Goal: Task Accomplishment & Management: Manage account settings

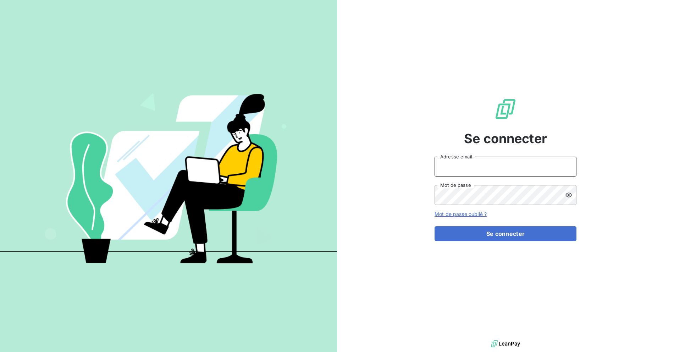
click at [482, 167] on input "Adresse email" at bounding box center [506, 166] width 142 height 20
type input "billing@slimpay.com"
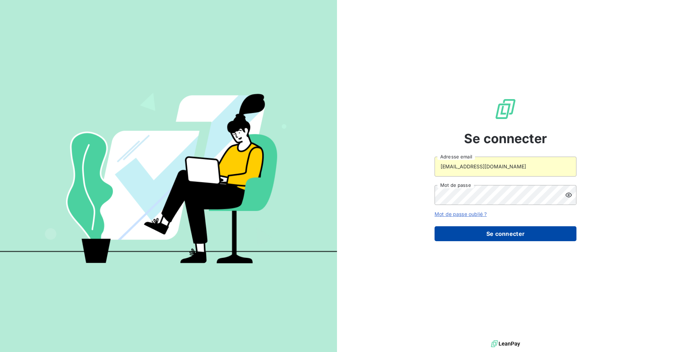
click at [471, 230] on button "Se connecter" at bounding box center [506, 233] width 142 height 15
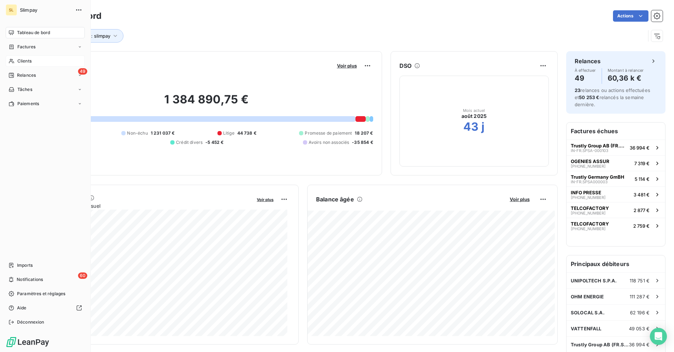
click at [11, 62] on icon at bounding box center [12, 61] width 6 height 6
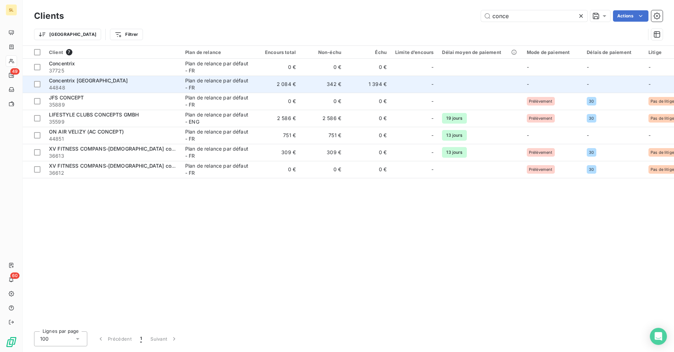
type input "conce"
click at [114, 80] on div "Concentrix Spain" at bounding box center [113, 80] width 128 height 7
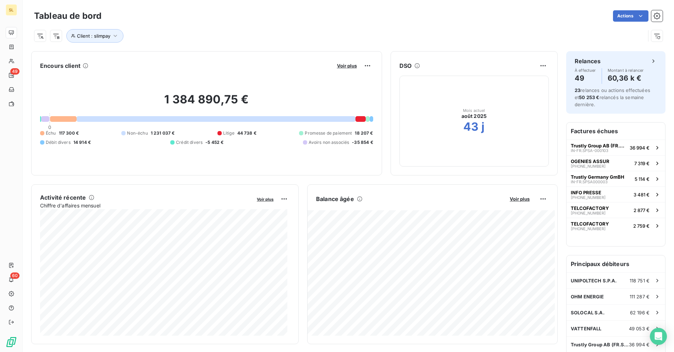
click at [284, 20] on div "Actions" at bounding box center [386, 15] width 553 height 11
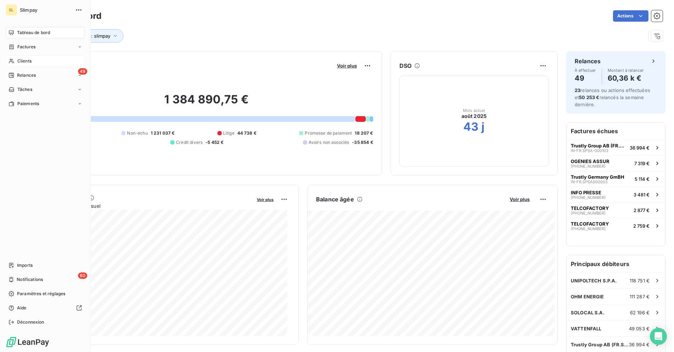
click at [19, 58] on span "Clients" at bounding box center [24, 61] width 14 height 6
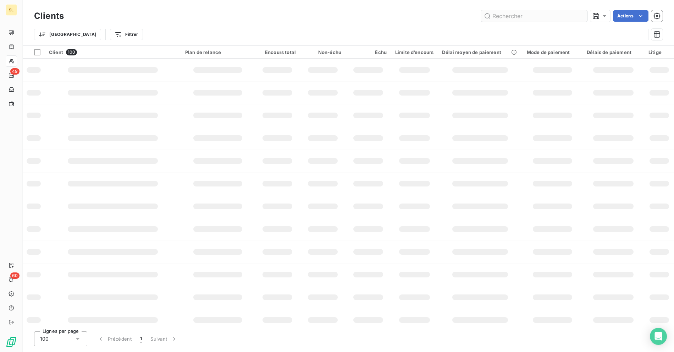
click at [525, 17] on input "text" at bounding box center [534, 15] width 106 height 11
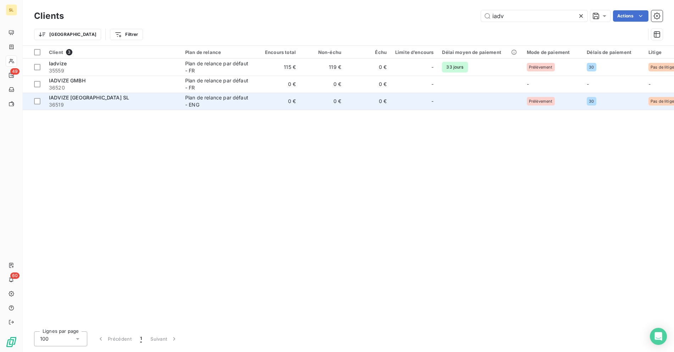
type input "iadv"
click at [119, 103] on span "36519" at bounding box center [113, 104] width 128 height 7
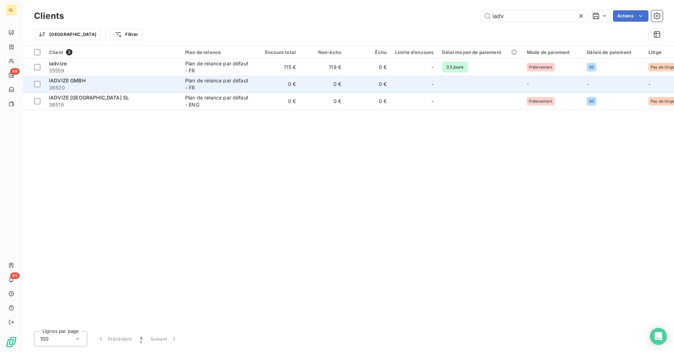
click at [100, 81] on div "IADVIZE GMBH" at bounding box center [113, 80] width 128 height 7
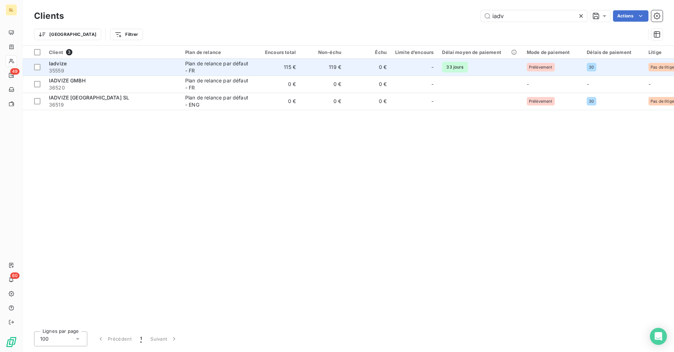
click at [124, 66] on div "Iadvize" at bounding box center [113, 63] width 128 height 7
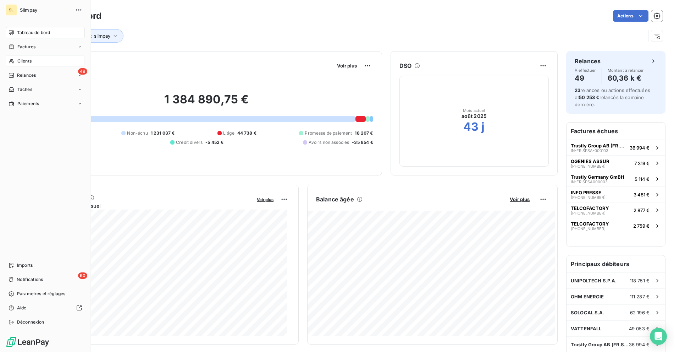
click at [16, 65] on div "Clients" at bounding box center [45, 60] width 79 height 11
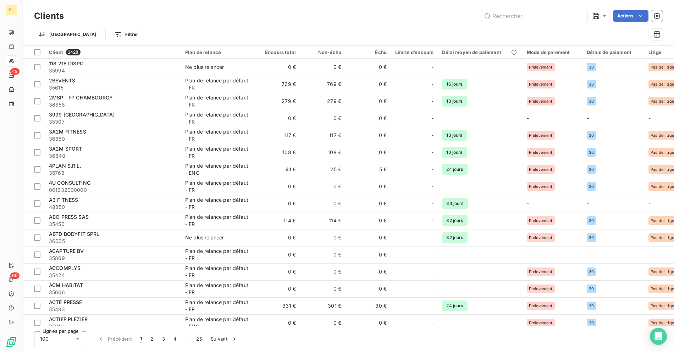
click at [254, 18] on div "Actions" at bounding box center [367, 15] width 590 height 11
click at [520, 18] on input "text" at bounding box center [534, 15] width 106 height 11
type input "a"
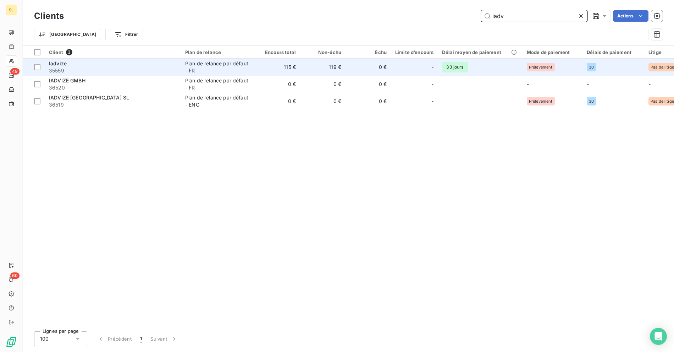
type input "iadv"
click at [206, 65] on div "Plan de relance par défaut - FR" at bounding box center [217, 67] width 65 height 14
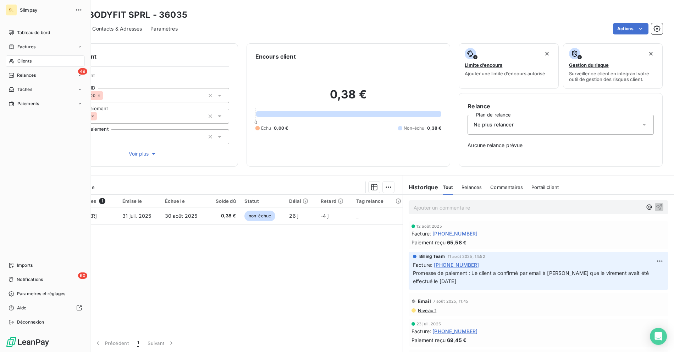
click at [14, 61] on icon at bounding box center [12, 61] width 6 height 6
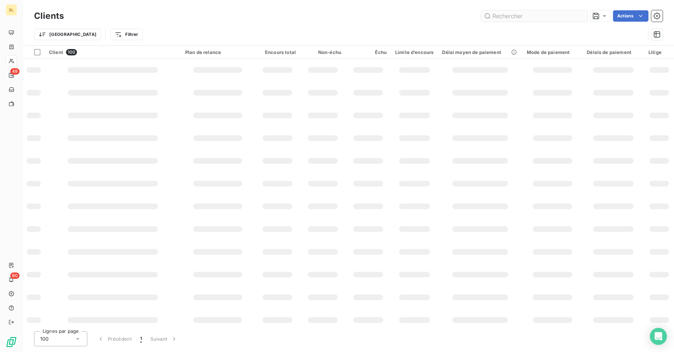
click at [505, 19] on input "text" at bounding box center [534, 15] width 106 height 11
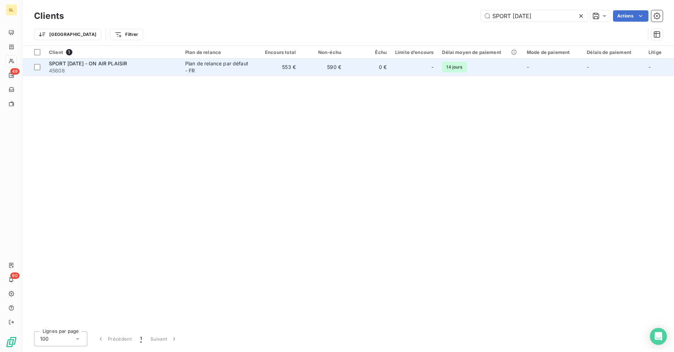
type input "SPORT ASCENSION"
click at [169, 66] on div "SPORT ASCENSION - ON AIR PLAISIR" at bounding box center [113, 63] width 128 height 7
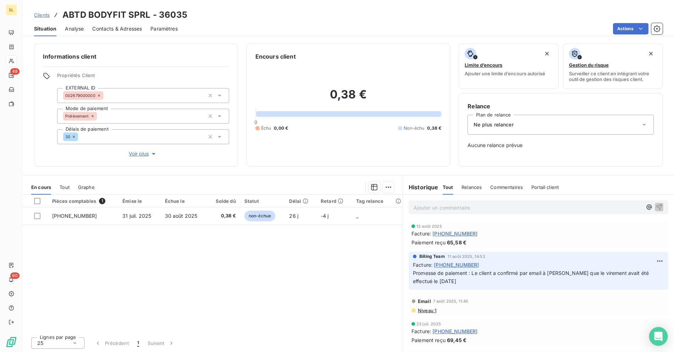
drag, startPoint x: 656, startPoint y: 335, endPoint x: 656, endPoint y: 344, distance: 8.9
click at [656, 335] on icon "Open Intercom Messenger" at bounding box center [658, 335] width 8 height 9
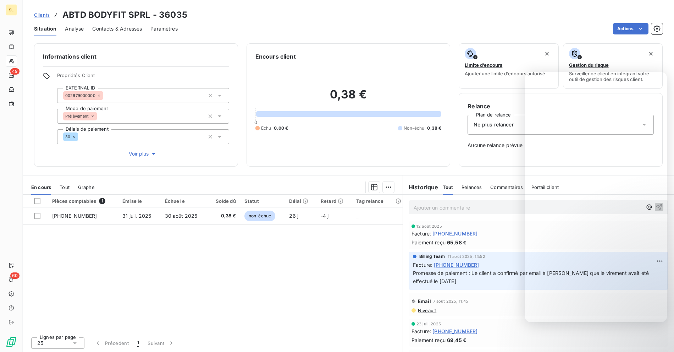
click at [392, 18] on div "Clients ABTD BODYFIT SPRL - 36035" at bounding box center [348, 15] width 651 height 13
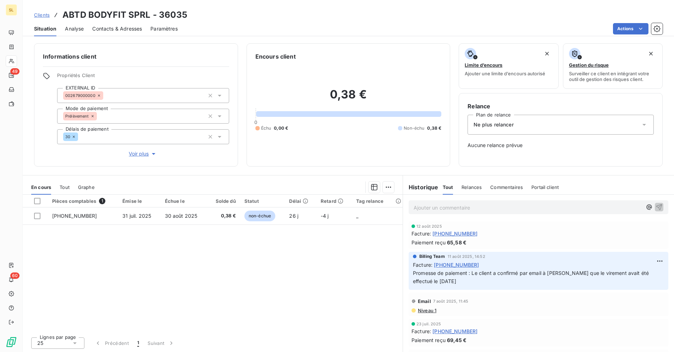
click at [316, 21] on div "Clients ABTD BODYFIT SPRL - 36035" at bounding box center [348, 15] width 651 height 13
click at [41, 17] on span "Clients" at bounding box center [42, 15] width 16 height 6
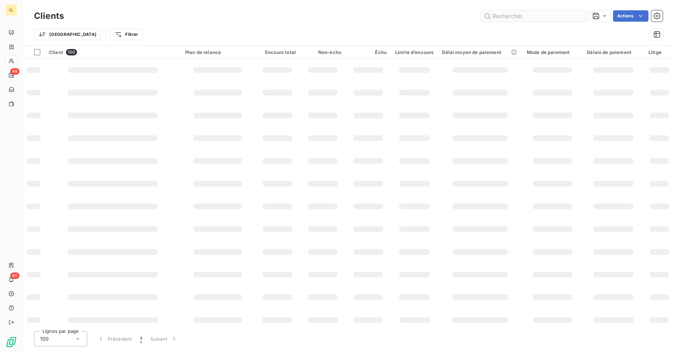
click at [528, 16] on input "text" at bounding box center [534, 15] width 106 height 11
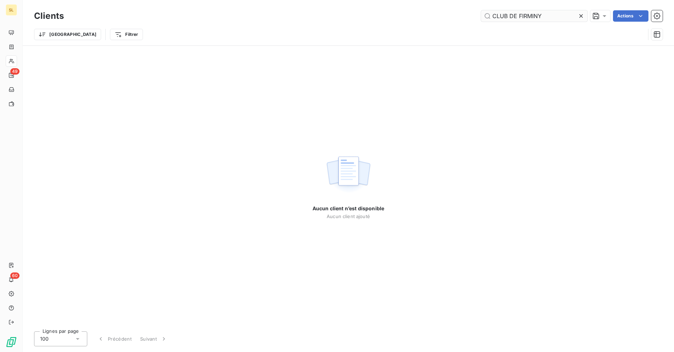
click at [533, 13] on input "CLUB DE FIRMINY" at bounding box center [534, 15] width 106 height 11
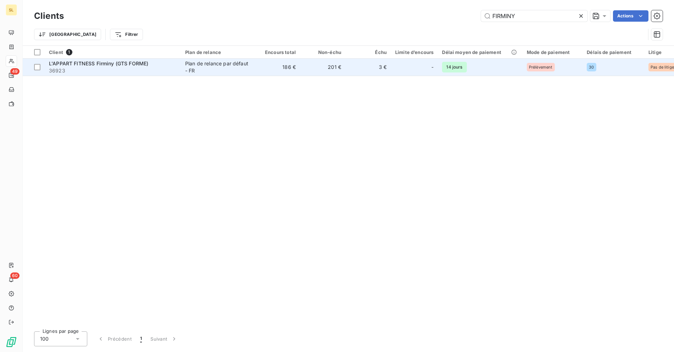
type input "FIRMINY"
click at [147, 67] on span "36923" at bounding box center [113, 70] width 128 height 7
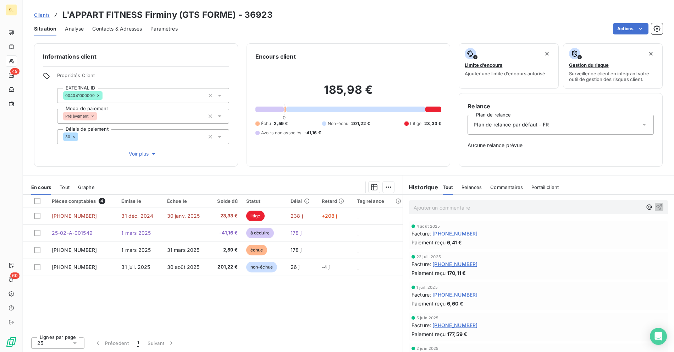
drag, startPoint x: 189, startPoint y: 309, endPoint x: 311, endPoint y: 320, distance: 123.2
click at [189, 309] on div "Pièces comptables 4 Émise le Échue le Solde dû Statut Délai Retard Tag relance …" at bounding box center [213, 262] width 380 height 137
click at [324, 324] on div "Pièces comptables 4 Émise le Échue le Solde dû Statut Délai Retard Tag relance …" at bounding box center [213, 262] width 380 height 137
click at [654, 332] on icon "Open Intercom Messenger" at bounding box center [658, 335] width 9 height 9
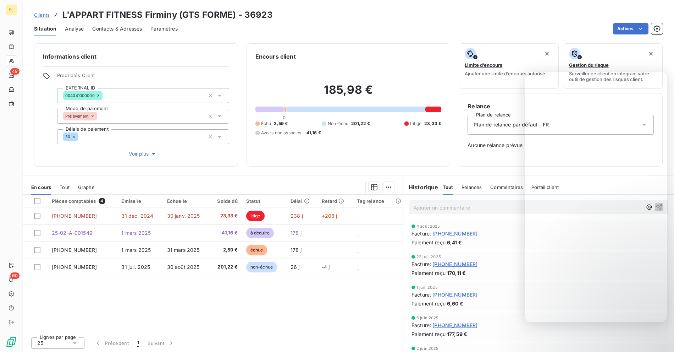
click at [654, 327] on body "SL 49 60 Clients L'APPART FITNESS Firminy (GTS FORME) - 36923 Situation Analyse…" at bounding box center [337, 176] width 674 height 352
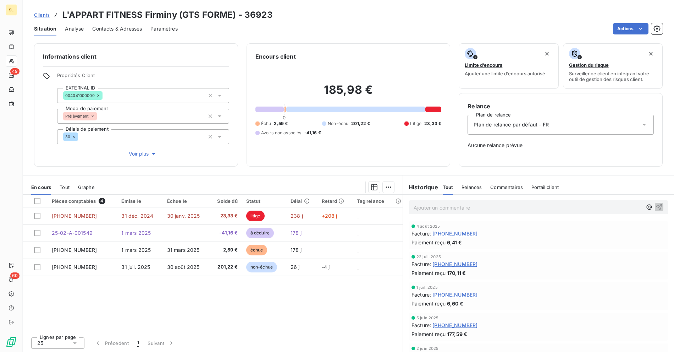
click at [325, 16] on div "Clients L'APPART FITNESS Firminy (GTS FORME) - 36923" at bounding box center [348, 15] width 651 height 13
drag, startPoint x: 263, startPoint y: 31, endPoint x: 56, endPoint y: 19, distance: 206.5
click at [262, 31] on div "Actions" at bounding box center [424, 28] width 476 height 11
click at [40, 13] on span "Clients" at bounding box center [42, 15] width 16 height 6
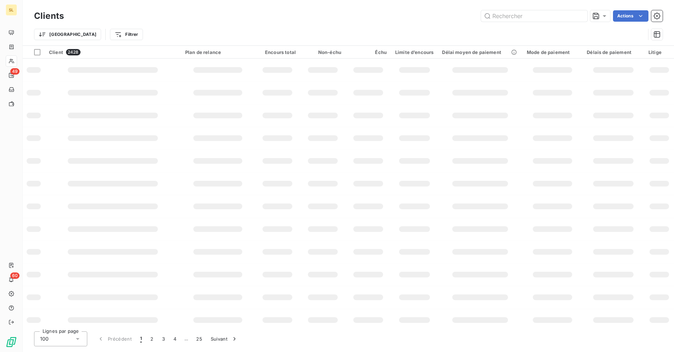
click at [216, 23] on div "Trier Filtrer" at bounding box center [348, 34] width 629 height 22
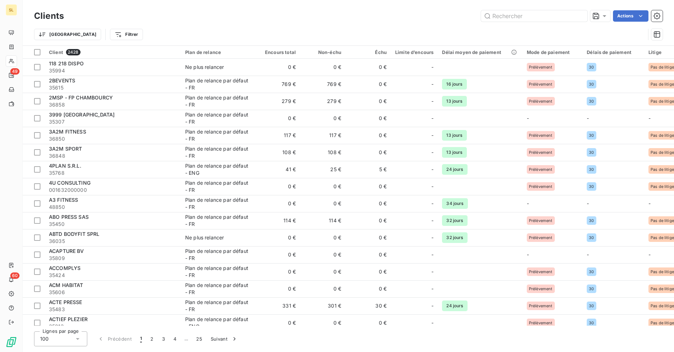
click at [515, 22] on div "Clients Actions" at bounding box center [348, 16] width 629 height 15
click at [519, 17] on input "text" at bounding box center [534, 15] width 106 height 11
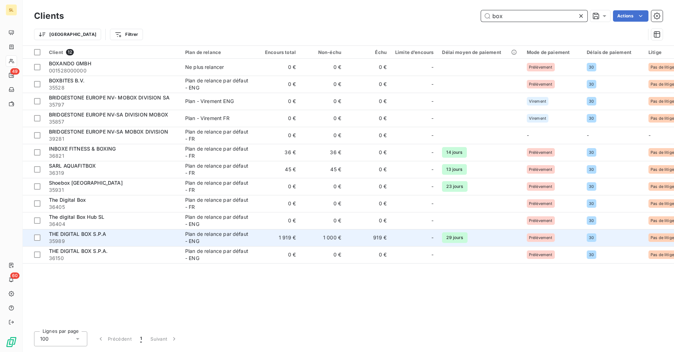
type input "box"
click at [131, 241] on span "35989" at bounding box center [113, 240] width 128 height 7
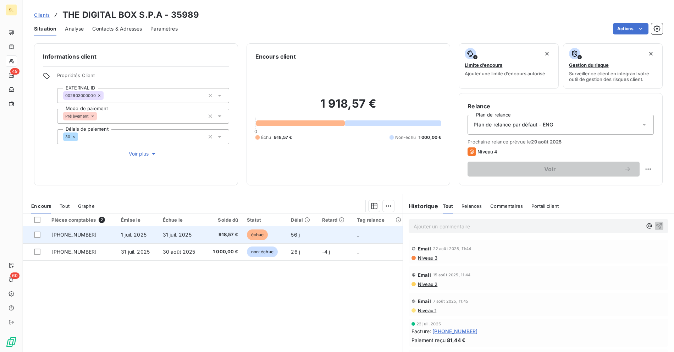
click at [327, 233] on td at bounding box center [335, 234] width 35 height 17
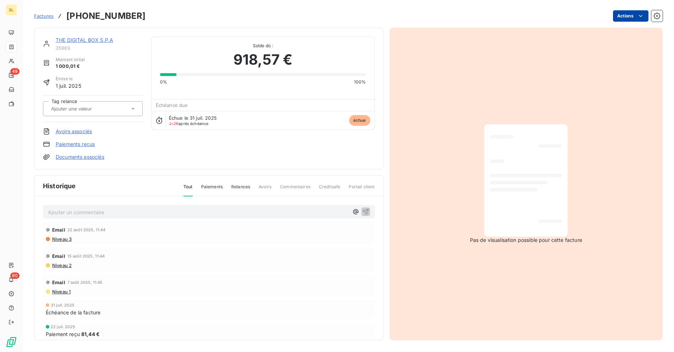
click at [623, 11] on html "SL 49 60 Factures [PHONE_NUMBER] Actions THE DIGITAL BOX S.P.A 35989 Montant in…" at bounding box center [337, 176] width 674 height 352
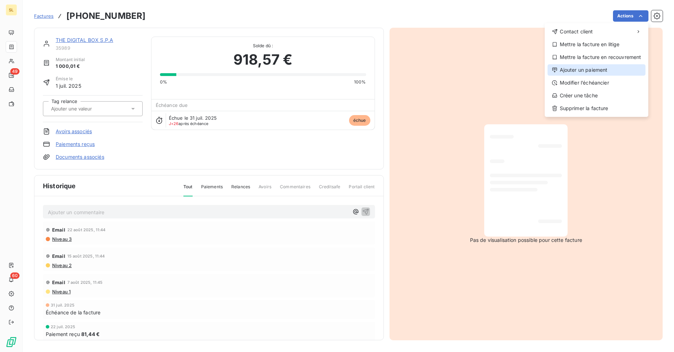
click at [578, 70] on div "Ajouter un paiement" at bounding box center [597, 69] width 98 height 11
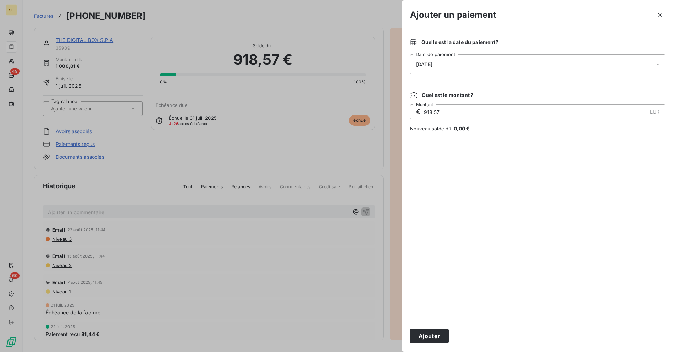
click at [442, 60] on div "[DATE]" at bounding box center [537, 64] width 255 height 20
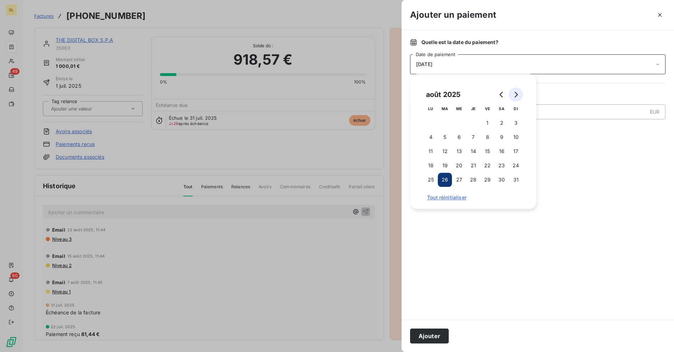
click at [514, 96] on icon "Go to next month" at bounding box center [516, 95] width 6 height 6
drag, startPoint x: 490, startPoint y: 123, endPoint x: 491, endPoint y: 128, distance: 5.5
click at [490, 123] on button "5" at bounding box center [487, 123] width 14 height 14
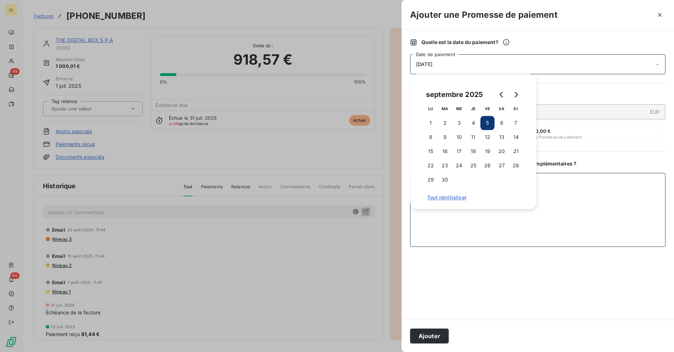
click at [580, 211] on textarea "Ajouter un commentaire ( facultatif )" at bounding box center [537, 210] width 255 height 74
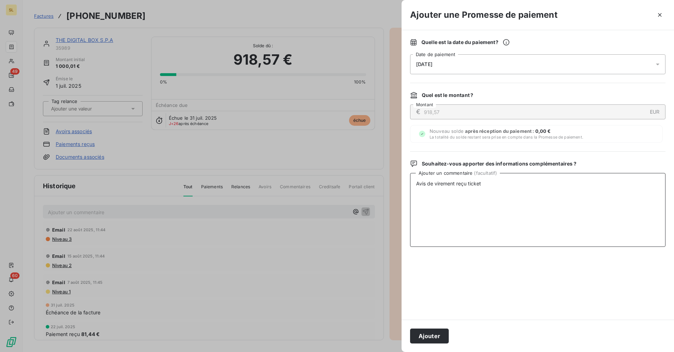
paste textarea "01993888"
type textarea "Avis de virement reçu ticket 01993888"
drag, startPoint x: 438, startPoint y: 330, endPoint x: 451, endPoint y: 331, distance: 12.1
click at [438, 330] on button "Ajouter" at bounding box center [429, 335] width 39 height 15
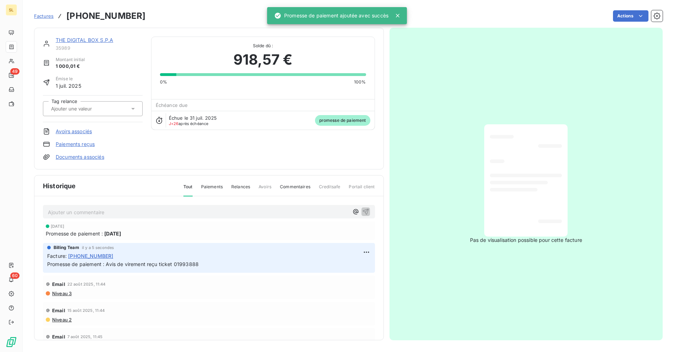
click at [109, 208] on p "Ajouter un commentaire ﻿" at bounding box center [198, 212] width 301 height 9
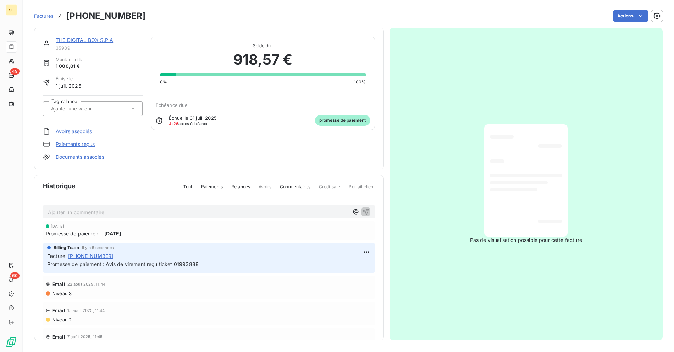
click at [104, 38] on link "THE DIGITAL BOX S.P.A" at bounding box center [84, 40] width 57 height 6
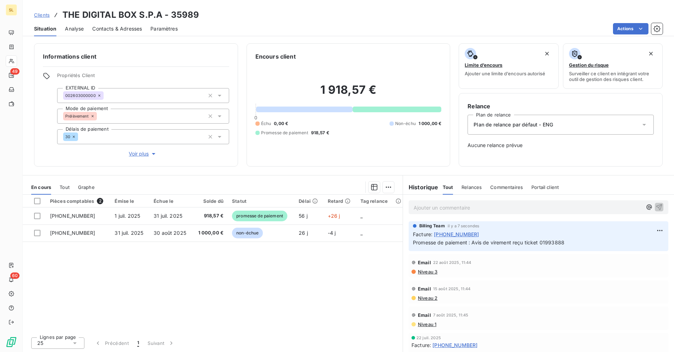
click at [457, 206] on p "Ajouter un commentaire ﻿" at bounding box center [528, 207] width 228 height 9
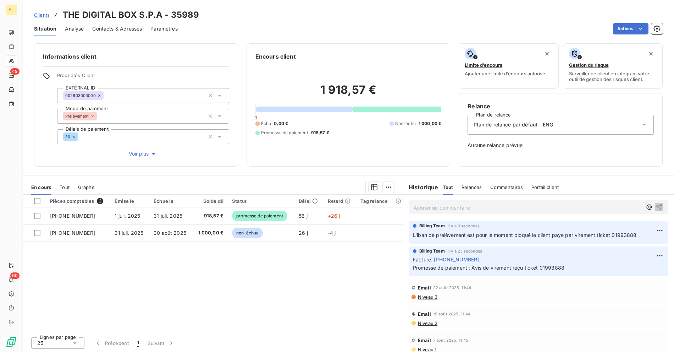
click at [509, 126] on span "Plan de relance par défaut - ENG" at bounding box center [513, 124] width 79 height 7
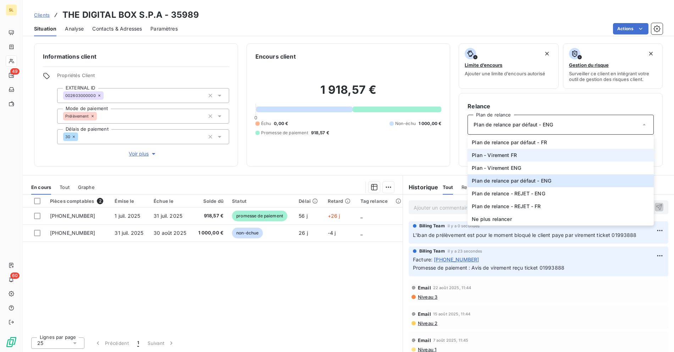
click at [495, 154] on span "Plan - Virement FR" at bounding box center [494, 154] width 45 height 7
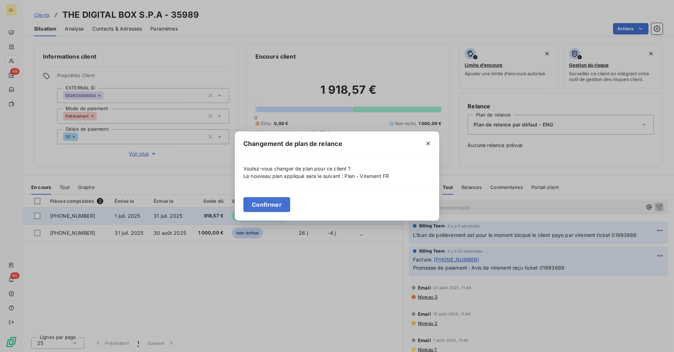
click at [269, 206] on button "Confirmer" at bounding box center [266, 204] width 47 height 15
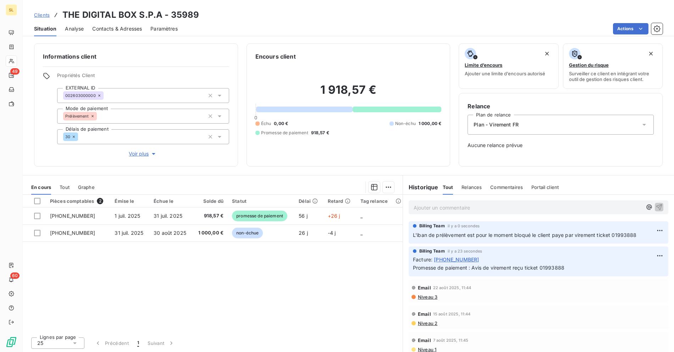
click at [251, 260] on div "Pièces comptables 2 Émise le Échue le Solde dû Statut Délai Retard Tag relance …" at bounding box center [213, 262] width 380 height 137
click at [277, 268] on div "Pièces comptables 2 Émise le Échue le Solde dû Statut Délai Retard Tag relance …" at bounding box center [213, 262] width 380 height 137
click at [418, 19] on div "Clients THE DIGITAL BOX S.P.A - 35989" at bounding box center [348, 15] width 651 height 13
drag, startPoint x: 263, startPoint y: 278, endPoint x: 259, endPoint y: 271, distance: 7.6
click at [263, 278] on div "Pièces comptables 2 Émise le Échue le Solde dû Statut Délai Retard Tag relance …" at bounding box center [213, 262] width 380 height 137
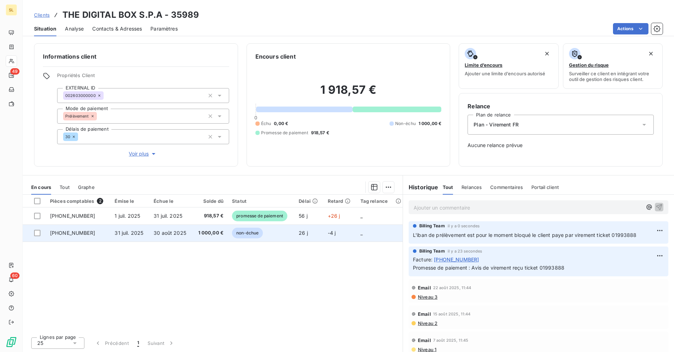
click at [92, 230] on td "[PHONE_NUMBER]" at bounding box center [78, 232] width 65 height 17
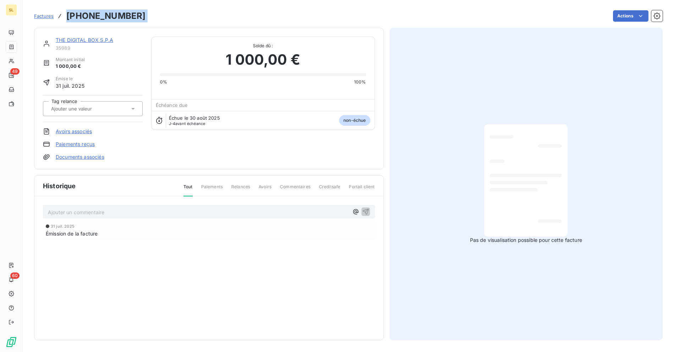
drag, startPoint x: 76, startPoint y: 17, endPoint x: 67, endPoint y: 15, distance: 9.0
click at [67, 15] on div "Factures [PHONE_NUMBER] Actions" at bounding box center [348, 16] width 629 height 15
copy section "[PHONE_NUMBER] Actions"
drag, startPoint x: 189, startPoint y: 42, endPoint x: 166, endPoint y: 40, distance: 23.9
click at [189, 42] on div "Solde dû : 1 000,00 € 0% 100%" at bounding box center [263, 61] width 206 height 48
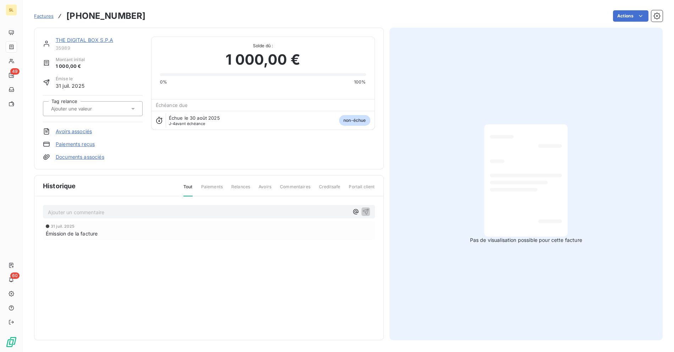
click at [77, 40] on link "THE DIGITAL BOX S.P.A" at bounding box center [84, 40] width 57 height 6
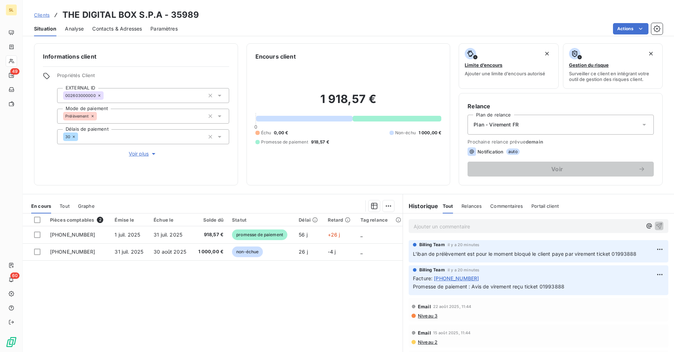
click at [474, 29] on div "Actions" at bounding box center [424, 28] width 476 height 11
